Goal: Book appointment/travel/reservation

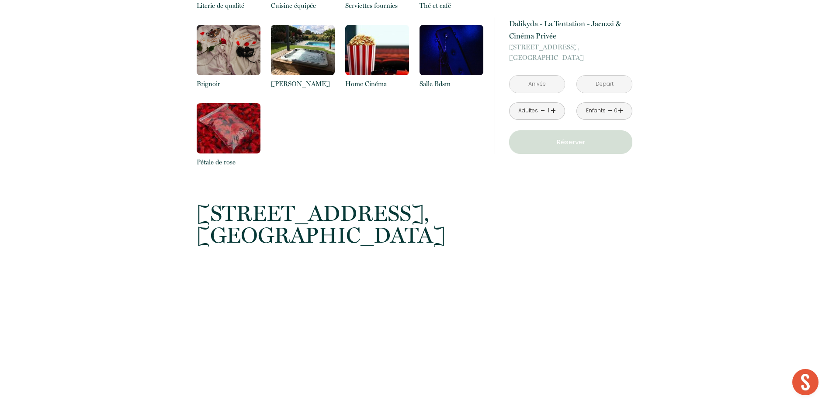
scroll to position [1136, 0]
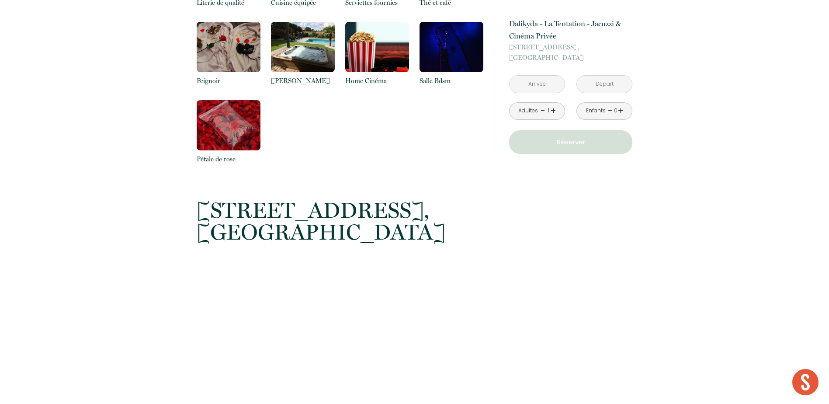
click at [545, 79] on input "text" at bounding box center [537, 84] width 55 height 17
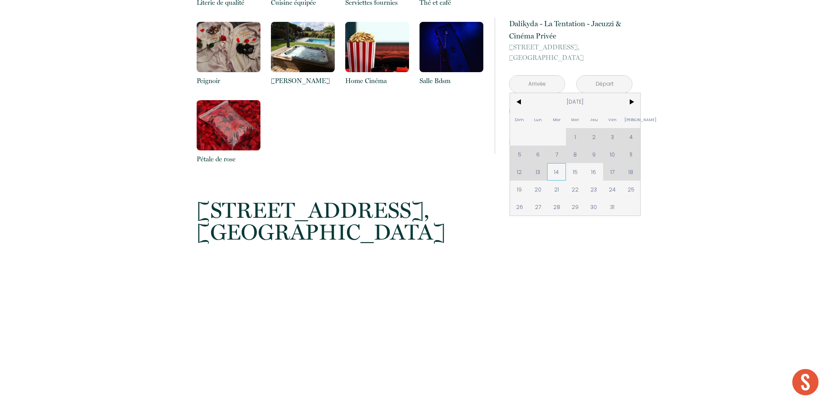
click at [558, 177] on span "14" at bounding box center [556, 171] width 19 height 17
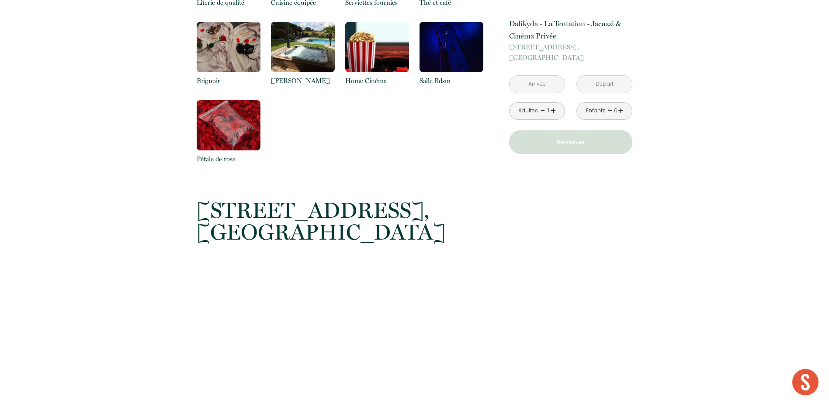
type input "[DATE]"
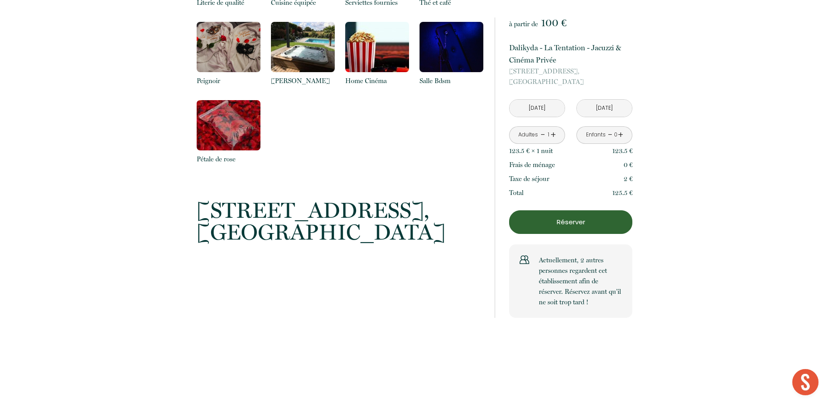
click at [555, 136] on link "+" at bounding box center [553, 135] width 5 height 14
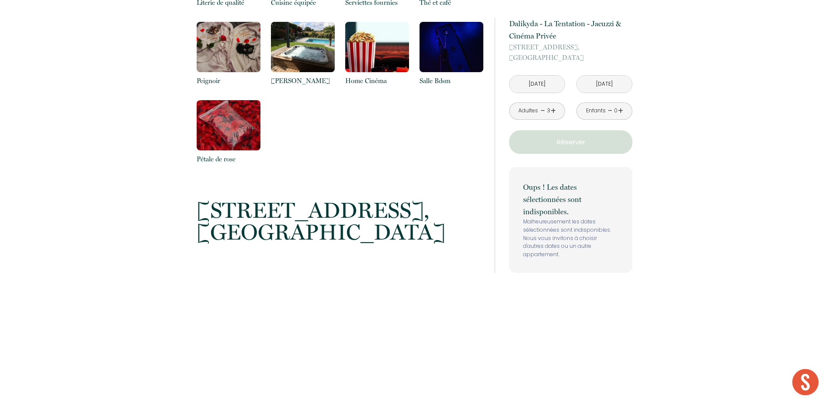
click at [555, 137] on p "Réserver" at bounding box center [570, 142] width 117 height 10
click at [543, 111] on link "-" at bounding box center [543, 111] width 5 height 14
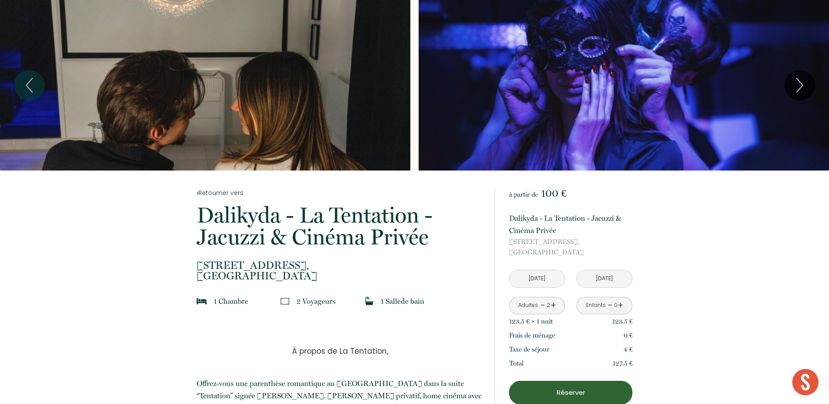
scroll to position [0, 0]
click at [810, 93] on button "Next" at bounding box center [799, 85] width 31 height 31
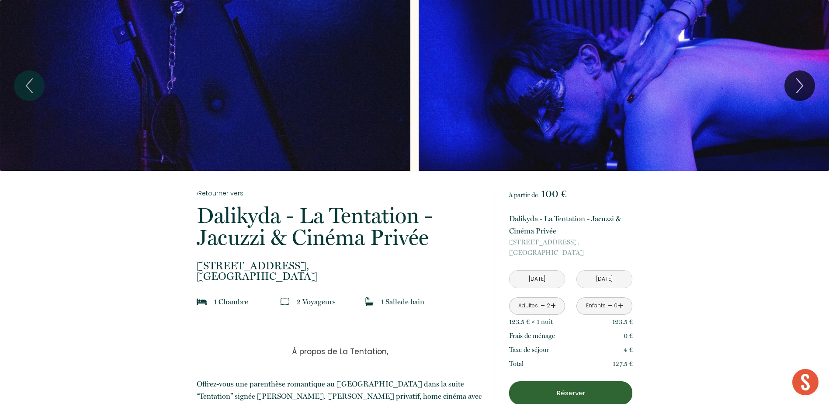
click at [546, 305] on div "2" at bounding box center [548, 306] width 4 height 8
click at [589, 279] on input "[DATE]" at bounding box center [604, 278] width 55 height 17
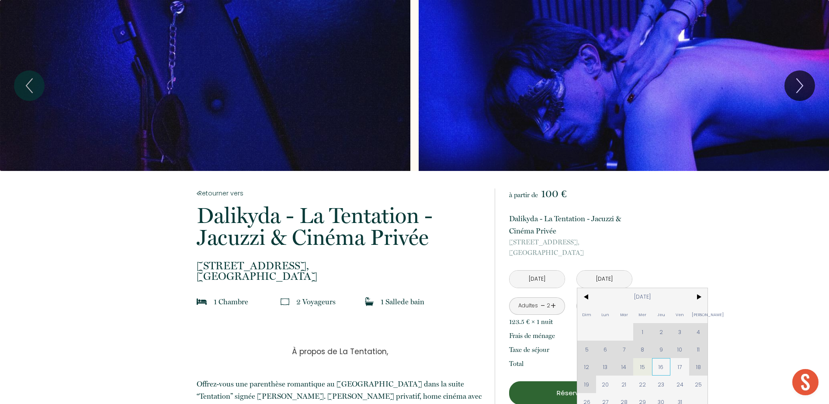
click at [667, 363] on span "16" at bounding box center [661, 366] width 19 height 17
type input "[DATE]"
